Goal: Information Seeking & Learning: Learn about a topic

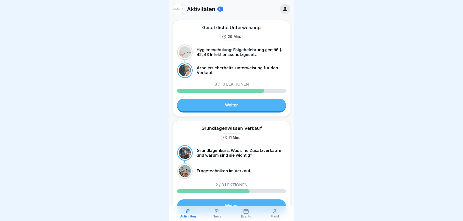
click at [213, 214] on div "News" at bounding box center [217, 213] width 27 height 10
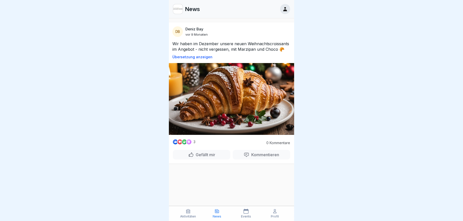
click at [243, 214] on div "Events" at bounding box center [246, 213] width 27 height 10
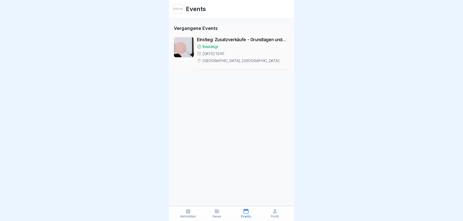
click at [285, 215] on div "Profil" at bounding box center [275, 213] width 27 height 10
click at [275, 212] on icon at bounding box center [275, 210] width 5 height 5
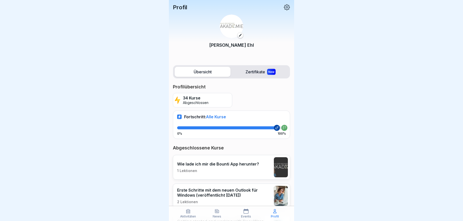
click at [253, 214] on div "Events" at bounding box center [246, 213] width 27 height 10
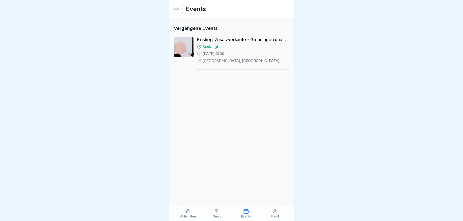
click at [268, 214] on div "Profil" at bounding box center [275, 213] width 27 height 10
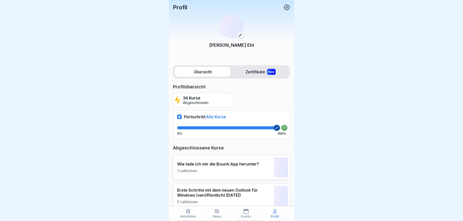
click at [273, 214] on div "Profil" at bounding box center [275, 213] width 27 height 10
click at [257, 69] on label "Zertifikate New" at bounding box center [261, 72] width 56 height 10
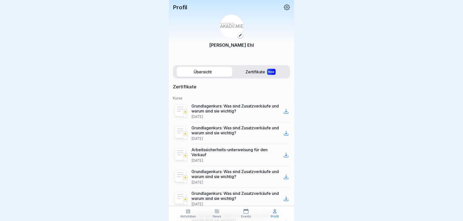
click at [257, 69] on label "Zertifikate New" at bounding box center [261, 72] width 56 height 10
click at [204, 84] on div "Zertifikate Kurse Grundlagenkurs: Was sind Zusatzverkäufe und warum sind sie wi…" at bounding box center [231, 210] width 117 height 252
drag, startPoint x: 204, startPoint y: 75, endPoint x: 205, endPoint y: 71, distance: 4.1
click at [204, 74] on label "Übersicht" at bounding box center [203, 72] width 56 height 10
click at [205, 71] on label "Übersicht" at bounding box center [203, 72] width 56 height 10
